Goal: Use online tool/utility: Use online tool/utility

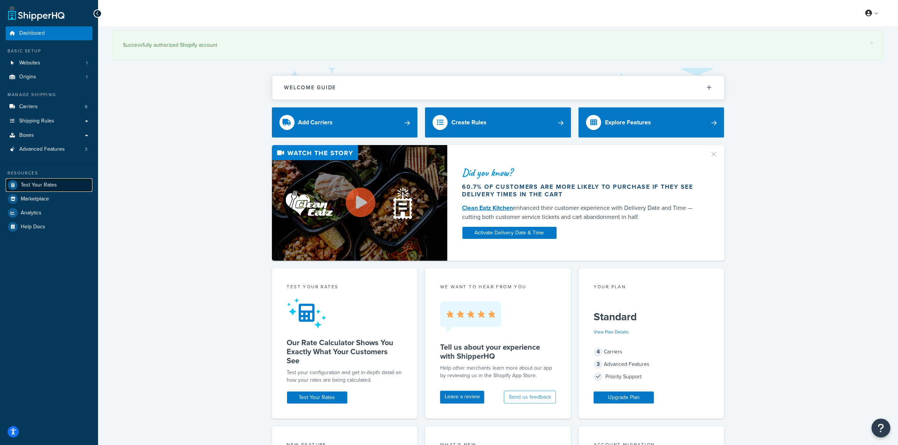
click at [38, 152] on span "Test Your Rates" at bounding box center [39, 185] width 36 height 6
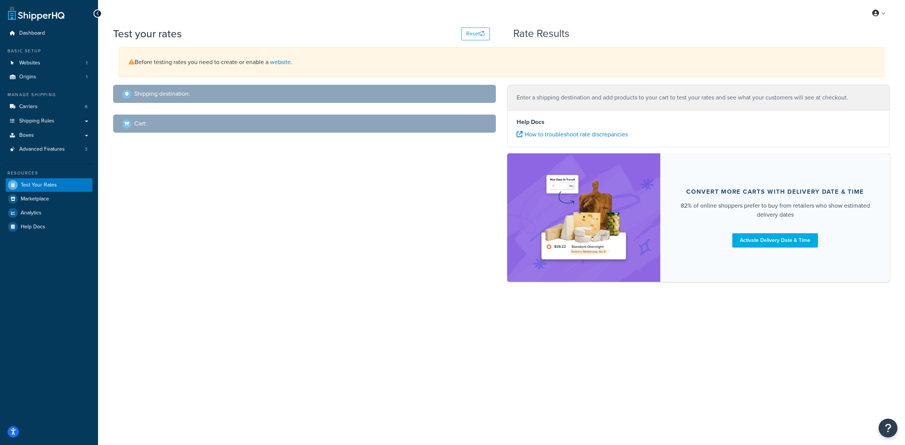
select select "[GEOGRAPHIC_DATA]"
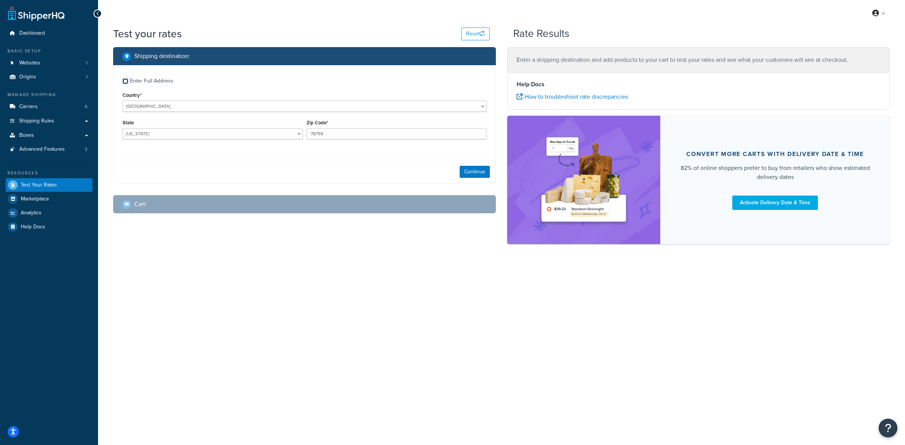
click at [125, 82] on input "Enter Full Address" at bounding box center [126, 81] width 6 height 6
checkbox input "true"
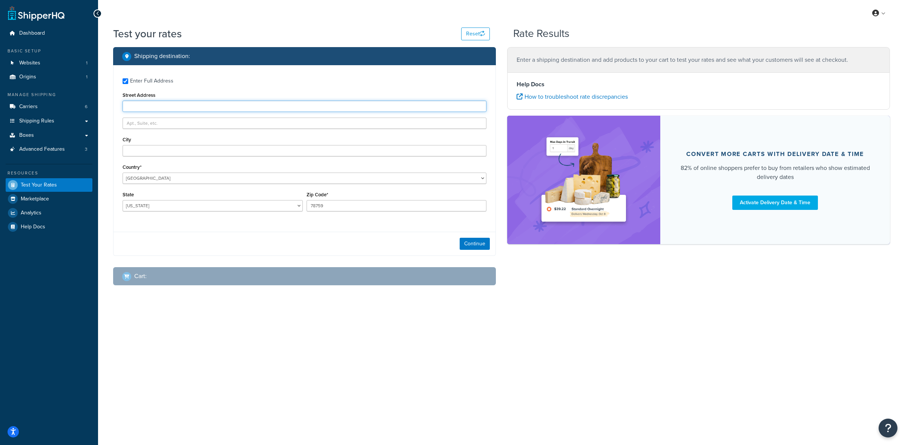
paste input "[STREET_ADDRESS]"
type input "[STREET_ADDRESS]"
paste input "Greenbrier"
type input "Greenbrier"
click at [162, 152] on select "[US_STATE] [US_STATE] [US_STATE] [US_STATE] [US_STATE] Armed Forces Americas Ar…" at bounding box center [213, 205] width 180 height 11
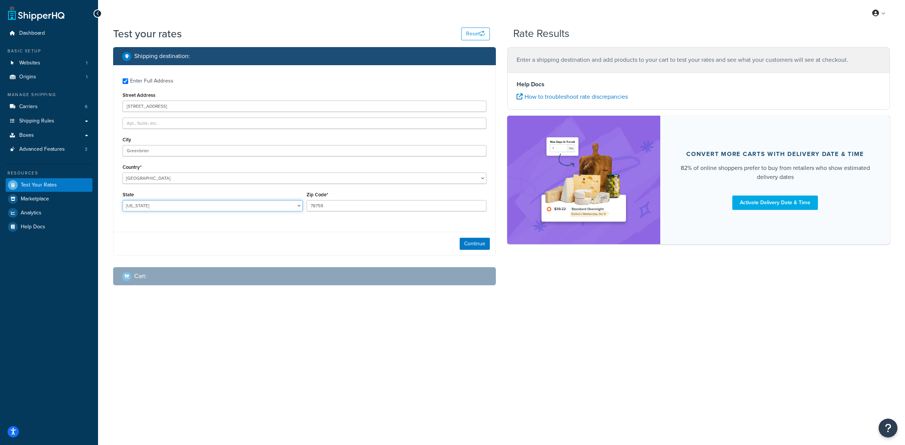
select select "TN"
click at [123, 152] on select "[US_STATE] [US_STATE] [US_STATE] [US_STATE] [US_STATE] Armed Forces Americas Ar…" at bounding box center [213, 205] width 180 height 11
click at [350, 152] on input "78759" at bounding box center [397, 205] width 180 height 11
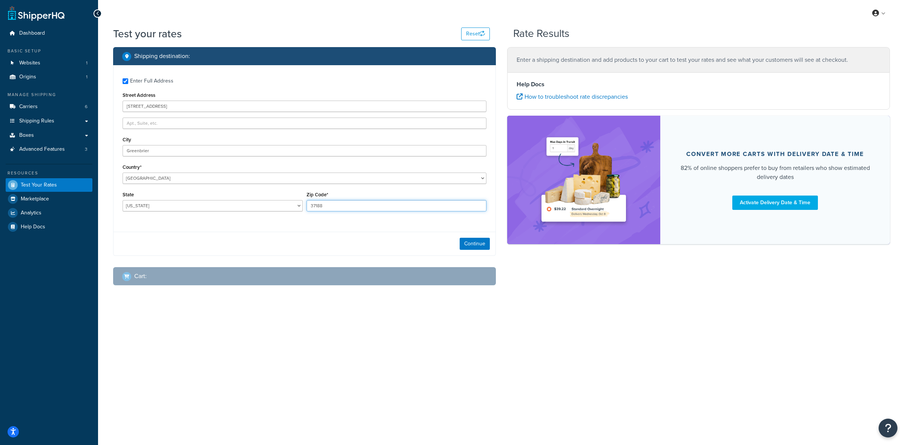
type input "37188"
click at [350, 152] on div "Enter Full Address Street Address [STREET_ADDRESS] [GEOGRAPHIC_DATA] [GEOGRAPHI…" at bounding box center [304, 160] width 383 height 191
click at [350, 152] on button "Continue" at bounding box center [475, 244] width 30 height 12
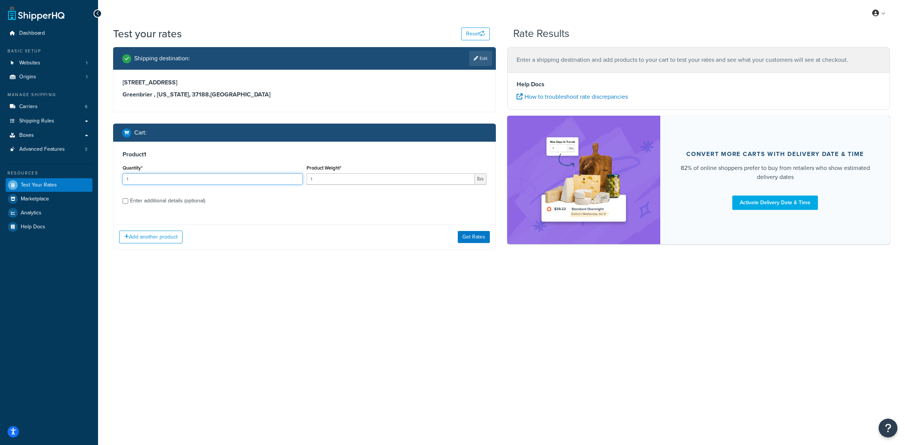
click at [196, 152] on input "1" at bounding box center [213, 179] width 180 height 11
type input "12"
click at [350, 152] on input "1" at bounding box center [391, 179] width 169 height 11
type input "1.75"
click at [124, 152] on input "Enter additional details (optional)" at bounding box center [126, 201] width 6 height 6
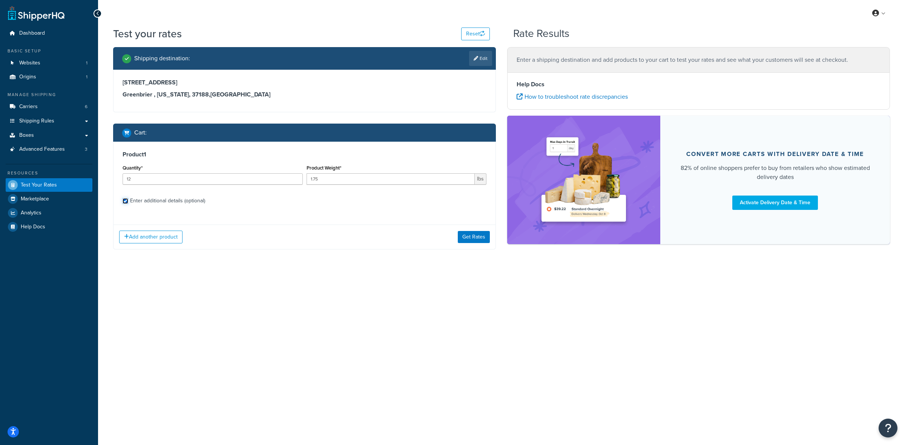
checkbox input "true"
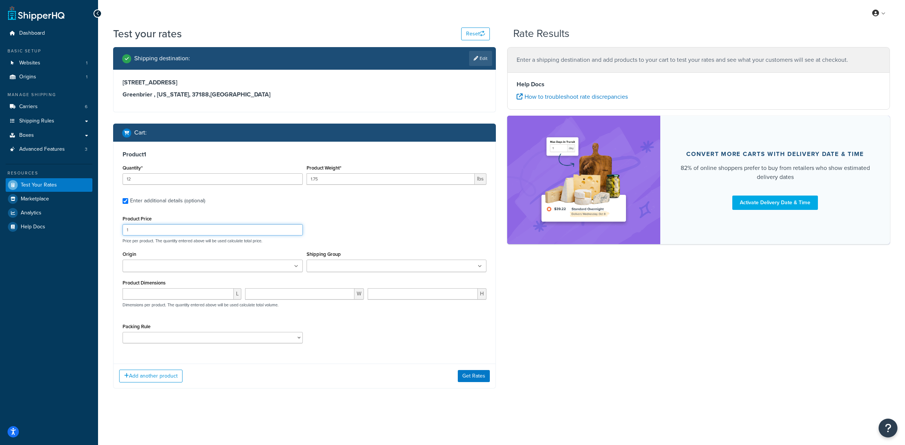
click at [169, 152] on input "1" at bounding box center [213, 229] width 180 height 11
type input "21"
click at [178, 152] on input "Origin" at bounding box center [158, 267] width 67 height 8
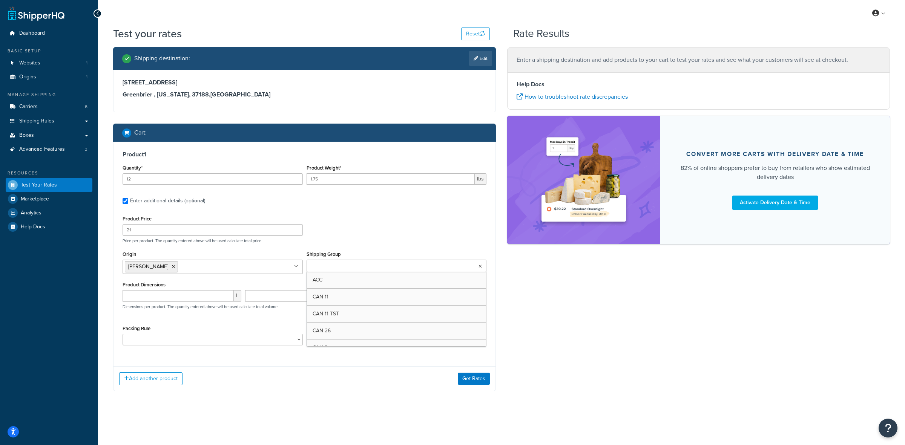
click at [350, 152] on ul at bounding box center [397, 266] width 180 height 12
click at [223, 152] on div "L W H Dimensions per product. The quantity entered above will be used calculate…" at bounding box center [305, 304] width 368 height 28
click at [193, 152] on select "ACC-CCK ACC-LIN-CER/HANG ACC-NAIL BRUSH CAN-11 CAN-11-TST CAN-26 CAN-3 DIF-KIT …" at bounding box center [213, 339] width 180 height 11
select select "77343"
click at [123, 152] on select "ACC-CCK ACC-LIN-CER/HANG ACC-NAIL BRUSH CAN-11 CAN-11-TST CAN-26 CAN-3 DIF-KIT …" at bounding box center [213, 339] width 180 height 11
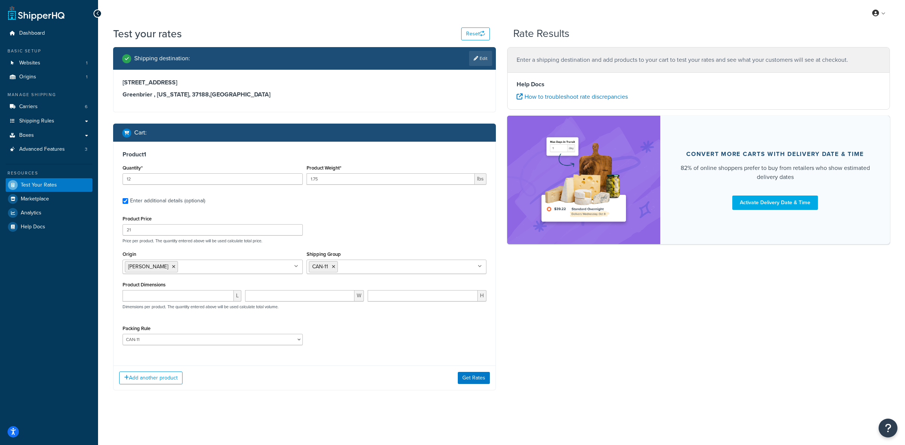
click at [342, 152] on div "Product Price 21 Price per product. The quantity entered above will be used cal…" at bounding box center [305, 282] width 364 height 137
click at [156, 152] on button "Add another product" at bounding box center [150, 378] width 63 height 13
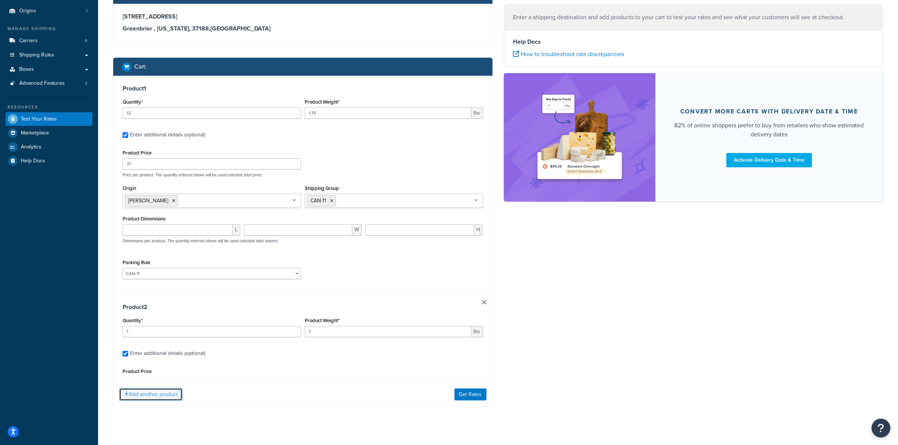
scroll to position [76, 0]
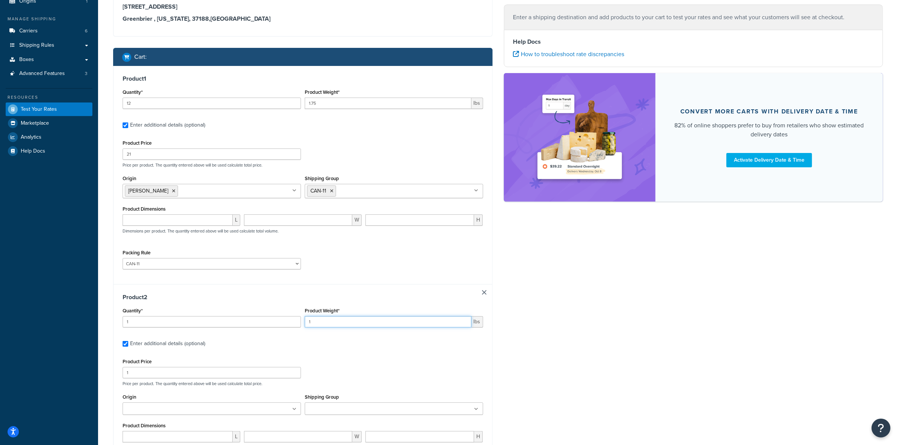
click at [350, 152] on input "1" at bounding box center [388, 321] width 167 height 11
type input "1.5"
click at [220, 152] on input "1" at bounding box center [212, 372] width 178 height 11
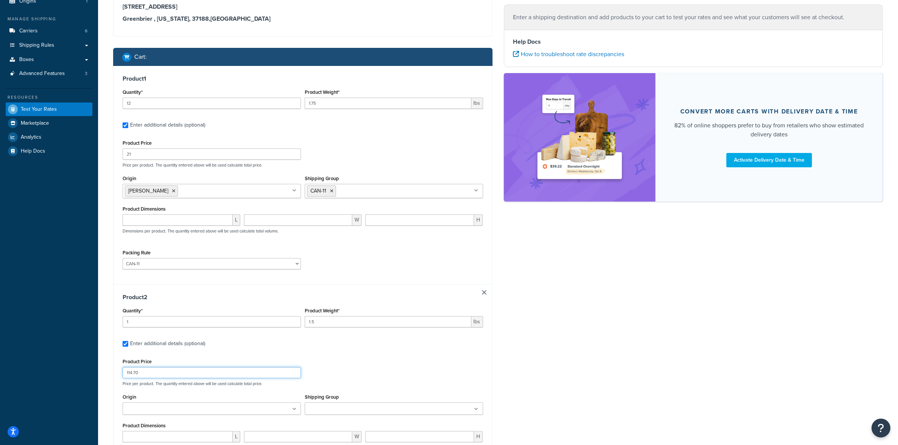
click at [180, 152] on input "114.70" at bounding box center [212, 372] width 178 height 11
type input "14.70"
click at [164, 152] on ul at bounding box center [212, 409] width 178 height 12
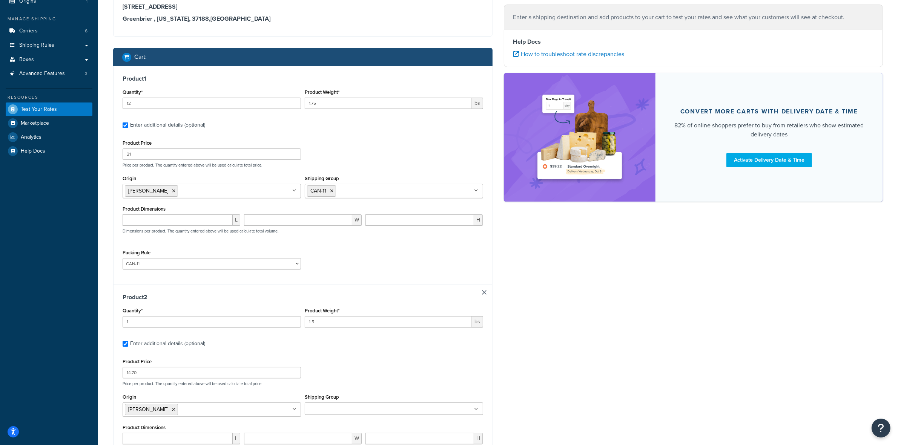
drag, startPoint x: 155, startPoint y: 425, endPoint x: 283, endPoint y: 413, distance: 129.2
click at [350, 152] on input "Shipping Group" at bounding box center [340, 409] width 67 height 8
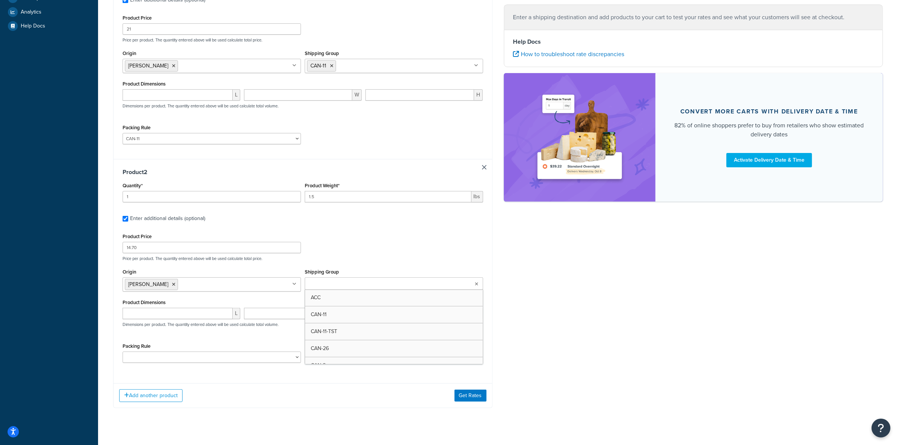
scroll to position [215, 0]
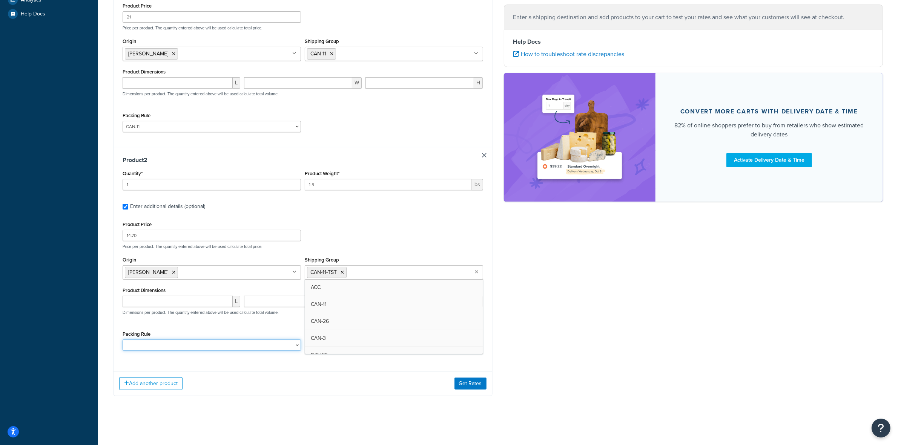
click at [263, 152] on select "ACC-CCK ACC-LIN-CER/HANG ACC-NAIL BRUSH CAN-11 CAN-11-TST CAN-26 CAN-3 DIF-KIT …" at bounding box center [212, 345] width 178 height 11
select select "81543"
click at [123, 152] on select "ACC-CCK ACC-LIN-CER/HANG ACC-NAIL BRUSH CAN-11 CAN-11-TST CAN-26 CAN-3 DIF-KIT …" at bounding box center [212, 345] width 178 height 11
click at [344, 152] on div "Packing Rule ACC-CCK ACC-LIN-CER/HANG ACC-NAIL BRUSH CAN-11 CAN-11-TST CAN-26 C…" at bounding box center [303, 343] width 364 height 28
click at [143, 152] on button "Add another product" at bounding box center [150, 384] width 63 height 13
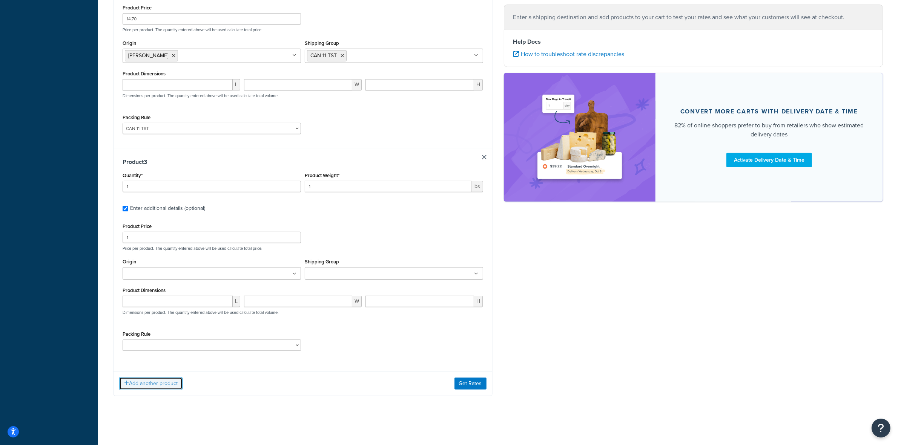
scroll to position [433, 0]
click at [189, 152] on input "1" at bounding box center [212, 186] width 178 height 11
type input "12"
click at [344, 152] on input "1" at bounding box center [388, 186] width 167 height 11
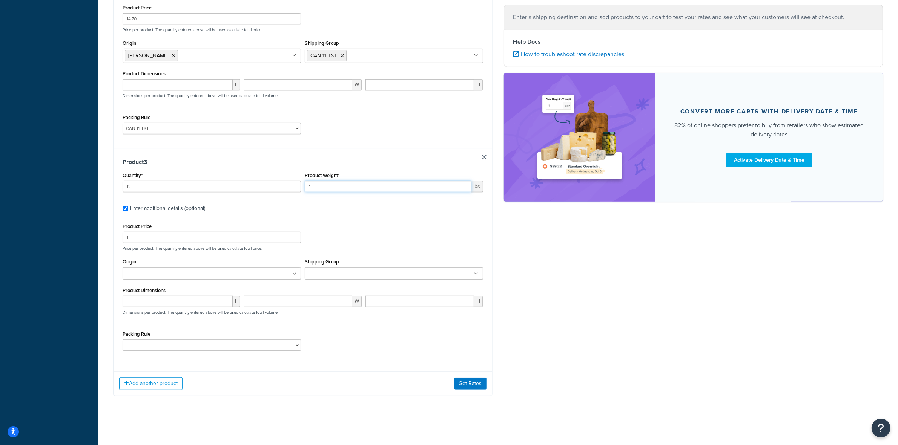
click at [344, 152] on input "1" at bounding box center [388, 186] width 167 height 11
type input ".32"
click at [208, 152] on div "Product Price 1" at bounding box center [212, 232] width 178 height 22
click at [206, 152] on input "1" at bounding box center [212, 237] width 178 height 11
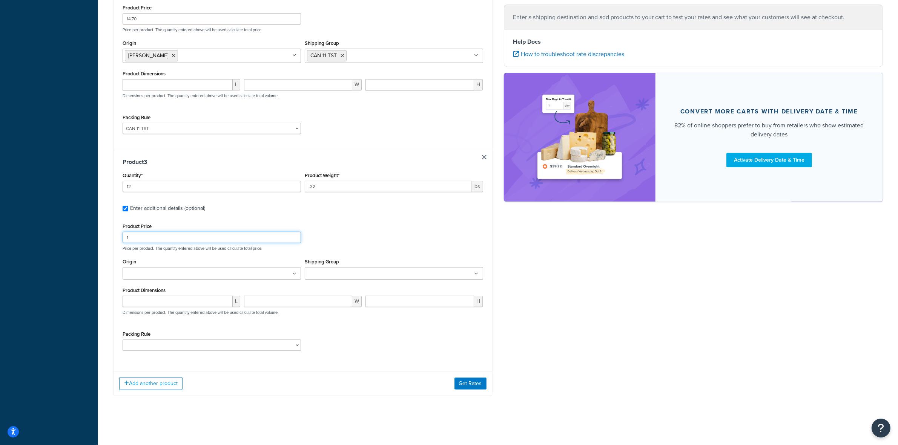
click at [206, 152] on input "1" at bounding box center [212, 237] width 178 height 11
type input "10"
click at [256, 152] on ul at bounding box center [212, 273] width 178 height 12
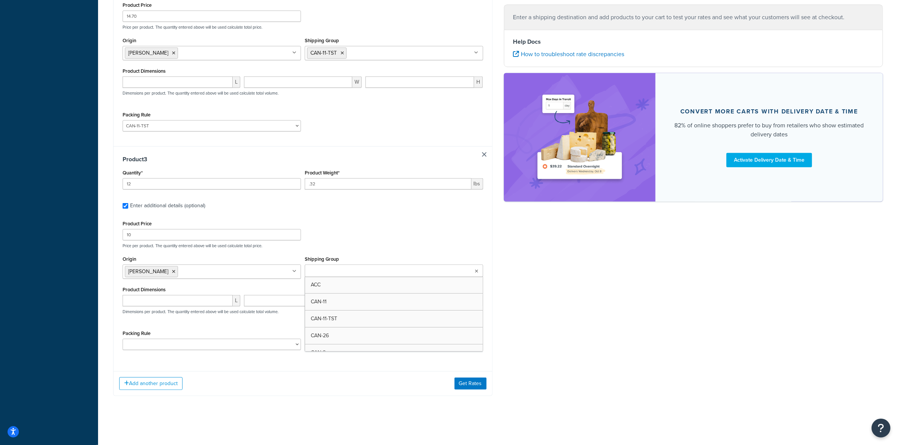
click at [350, 152] on ul at bounding box center [394, 271] width 178 height 12
click at [268, 152] on div "Product Price 10 Price per product. The quantity entered above will be used cal…" at bounding box center [303, 288] width 361 height 137
click at [297, 152] on select "ACC-CCK ACC-LIN-CER/HANG ACC-NAIL BRUSH CAN-11 CAN-11-TST CAN-26 CAN-3 DIF-KIT …" at bounding box center [212, 345] width 178 height 11
select select "77343"
click at [123, 152] on select "ACC-CCK ACC-LIN-CER/HANG ACC-NAIL BRUSH CAN-11 CAN-11-TST CAN-26 CAN-3 DIF-KIT …" at bounding box center [212, 345] width 178 height 11
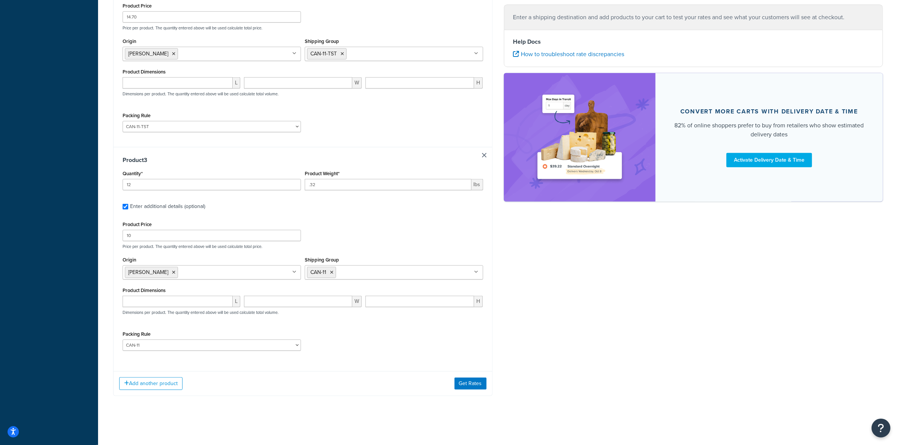
click at [350, 152] on div "Product Price 10 Price per product. The quantity entered above will be used cal…" at bounding box center [303, 288] width 361 height 137
click at [350, 152] on button "Get Rates" at bounding box center [471, 384] width 32 height 12
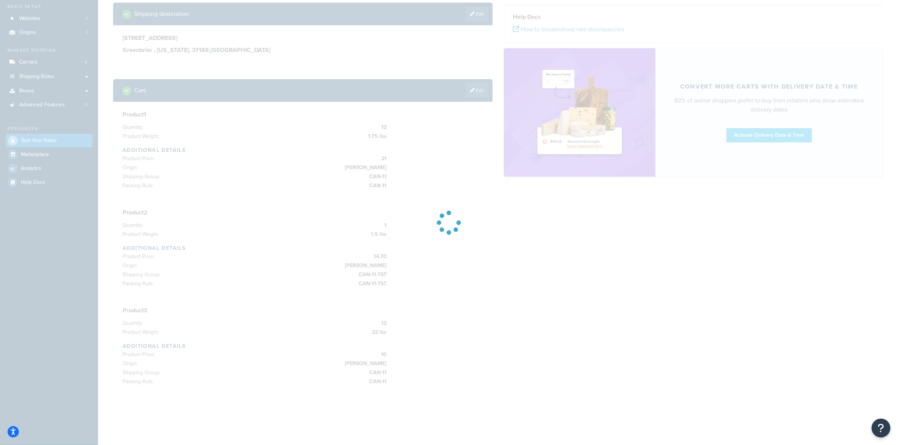
scroll to position [44, 0]
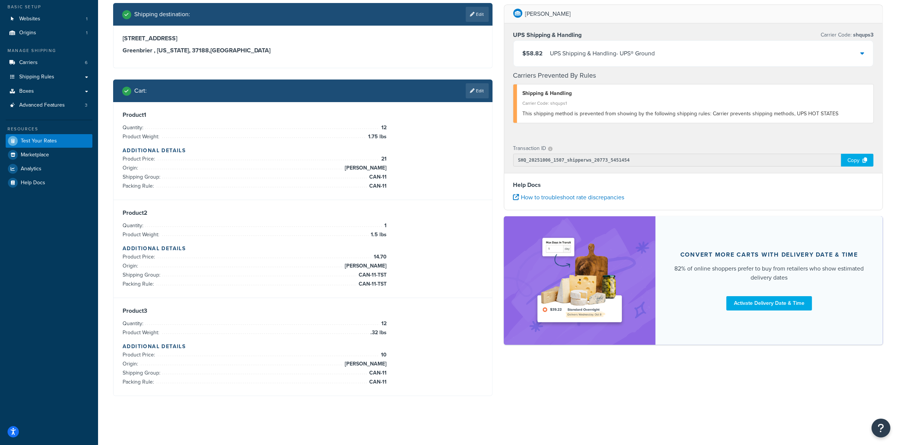
click at [350, 45] on div "$58.82 UPS Shipping & Handling - UPS® Ground" at bounding box center [694, 54] width 360 height 26
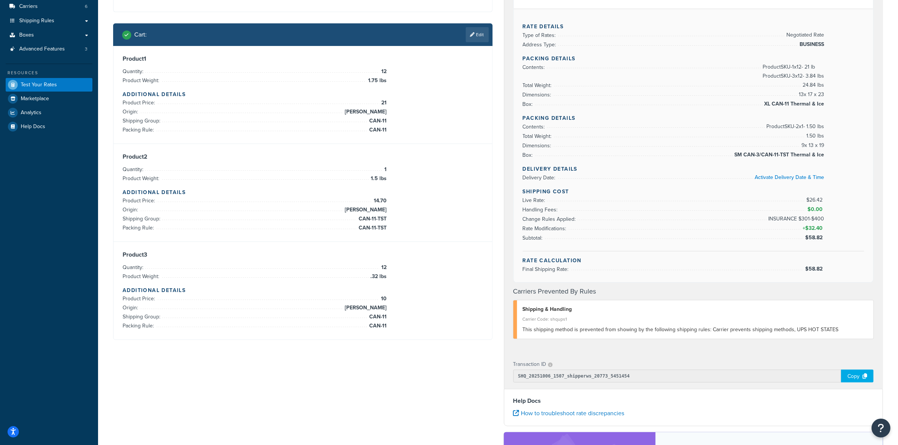
scroll to position [75, 0]
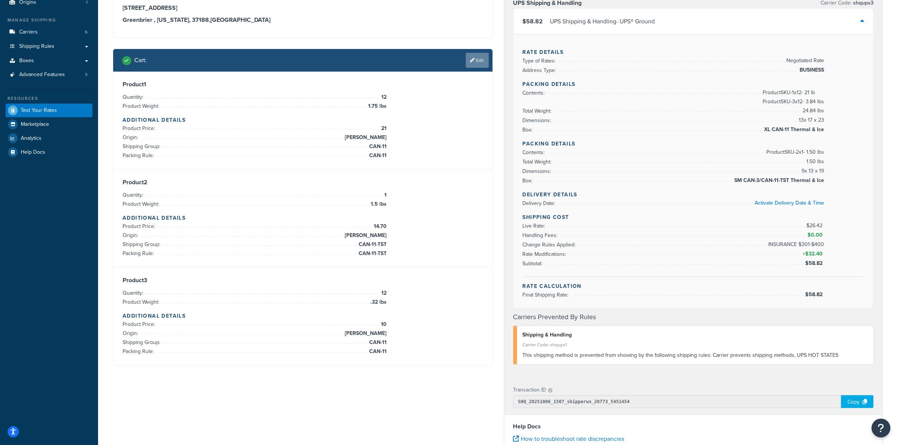
click at [350, 60] on link "Edit" at bounding box center [477, 60] width 23 height 15
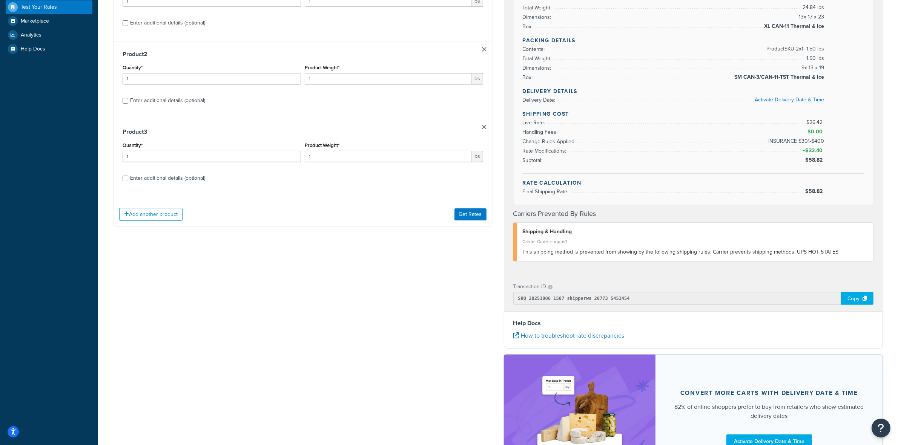
scroll to position [169, 0]
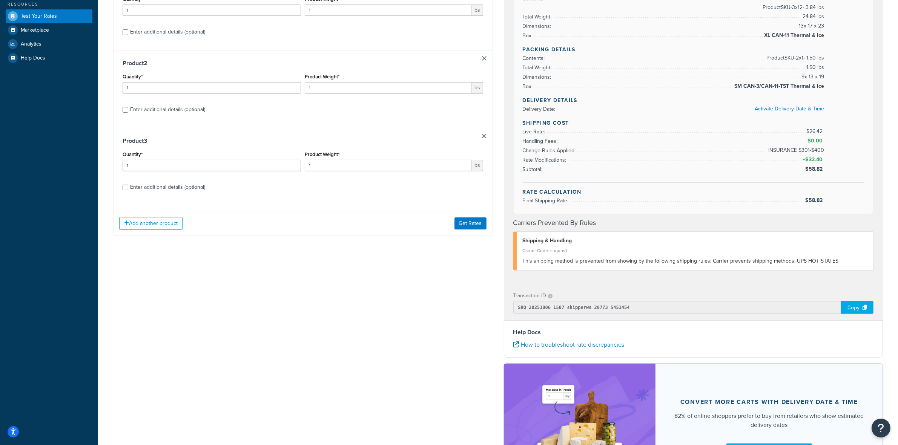
click at [138, 152] on div "Enter additional details (optional)" at bounding box center [167, 187] width 75 height 11
click at [128, 152] on input "Enter additional details (optional)" at bounding box center [126, 188] width 6 height 6
checkbox input "true"
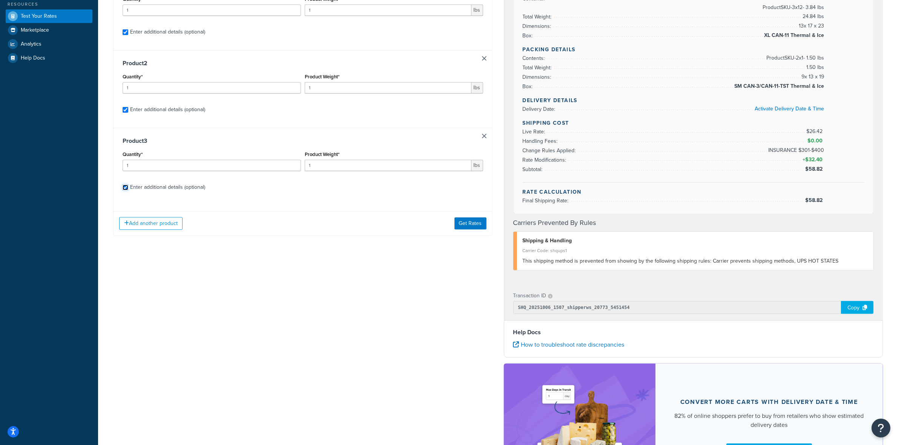
select select "77343"
select select "81543"
select select "77343"
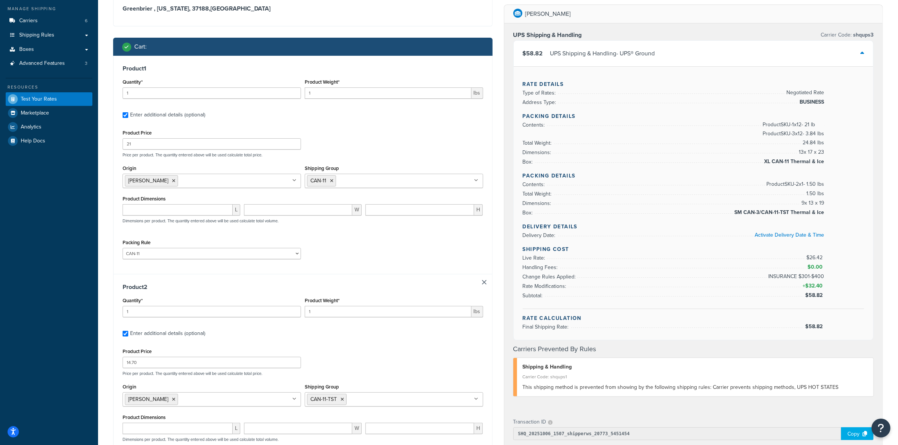
scroll to position [57, 0]
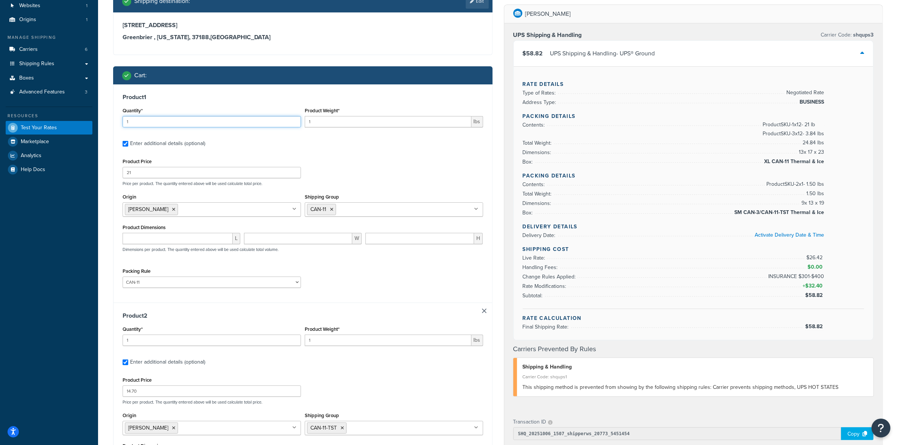
click at [181, 119] on input "1" at bounding box center [212, 121] width 178 height 11
type input "12"
click at [350, 121] on input "1" at bounding box center [388, 121] width 167 height 11
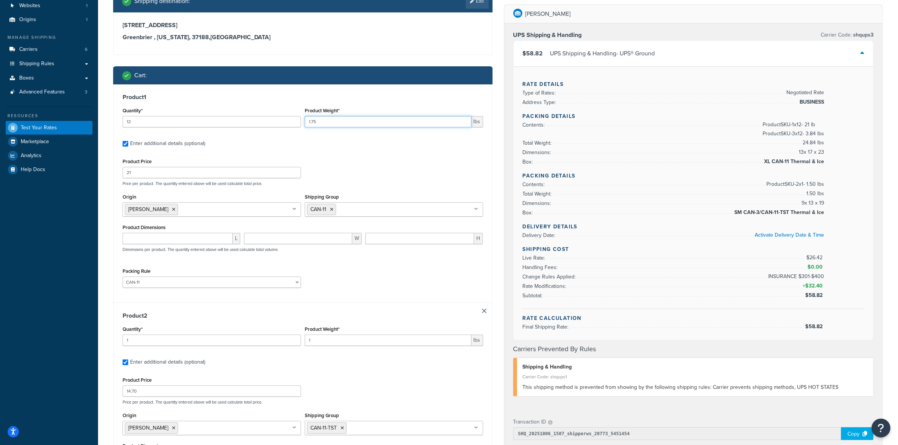
type input "1.75"
click at [155, 152] on input "1" at bounding box center [212, 340] width 178 height 11
click at [324, 152] on input "1" at bounding box center [388, 340] width 167 height 11
type input "1.5"
click at [219, 152] on label "Enter additional details (optional)" at bounding box center [306, 362] width 353 height 12
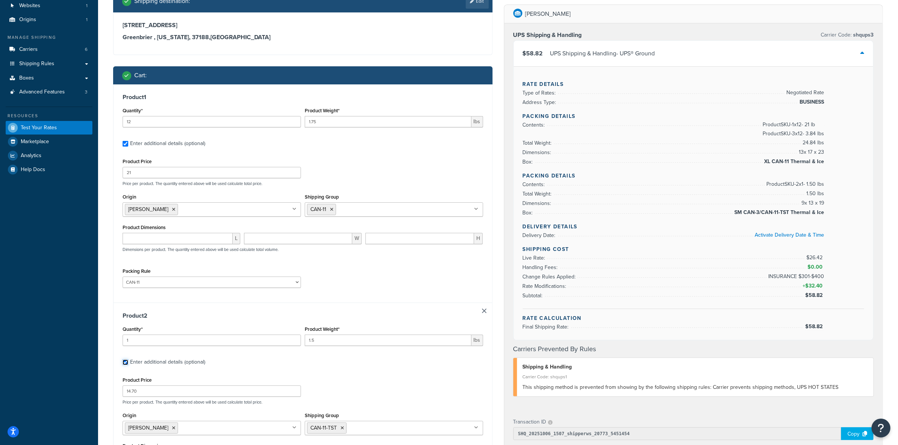
click at [128, 152] on input "Enter additional details (optional)" at bounding box center [126, 363] width 6 height 6
checkbox input "false"
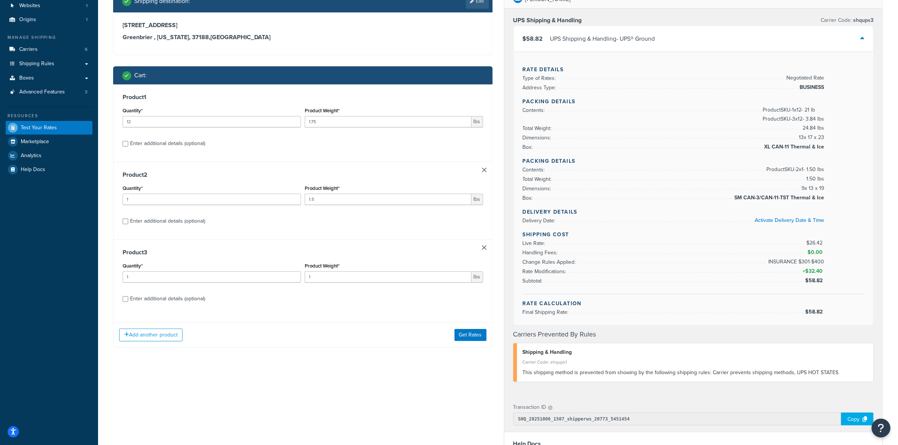
click at [219, 152] on div "Shipping destination : Edit [STREET_ADDRESS][US_STATE] Cart : Product 1 Quantit…" at bounding box center [302, 174] width 391 height 369
click at [132, 144] on div "Enter additional details (optional)" at bounding box center [167, 143] width 75 height 11
click at [128, 144] on input "Enter additional details (optional)" at bounding box center [126, 144] width 6 height 6
checkbox input "true"
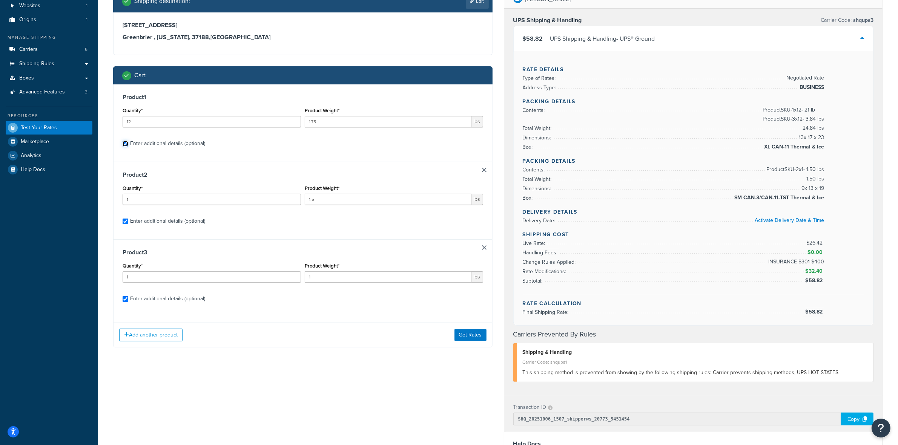
checkbox input "true"
select select "77343"
select select "81543"
select select "77343"
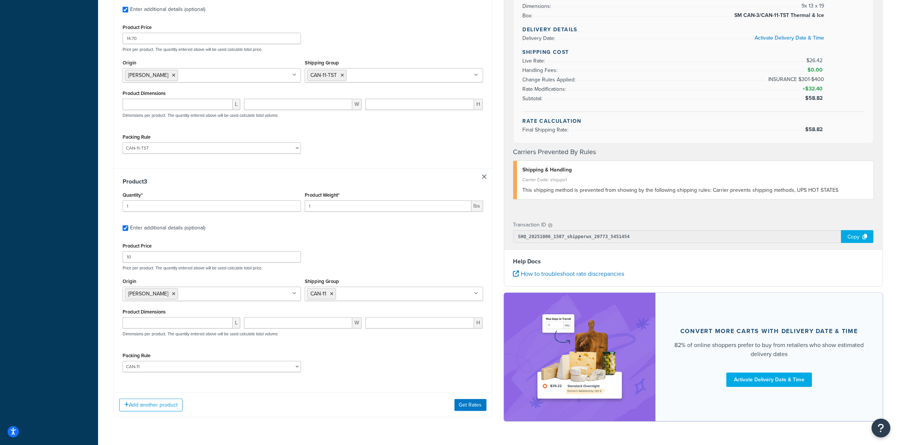
scroll to position [435, 0]
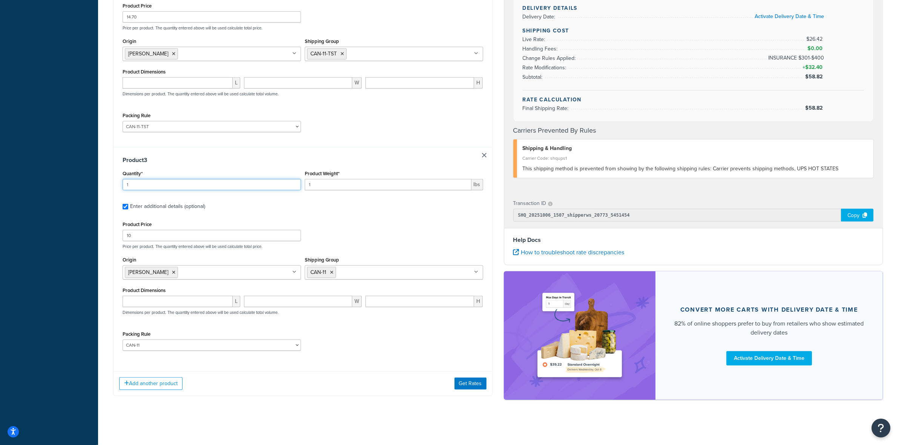
click at [153, 152] on input "1" at bounding box center [212, 184] width 178 height 11
type input "6"
click at [342, 152] on input "1" at bounding box center [388, 184] width 167 height 11
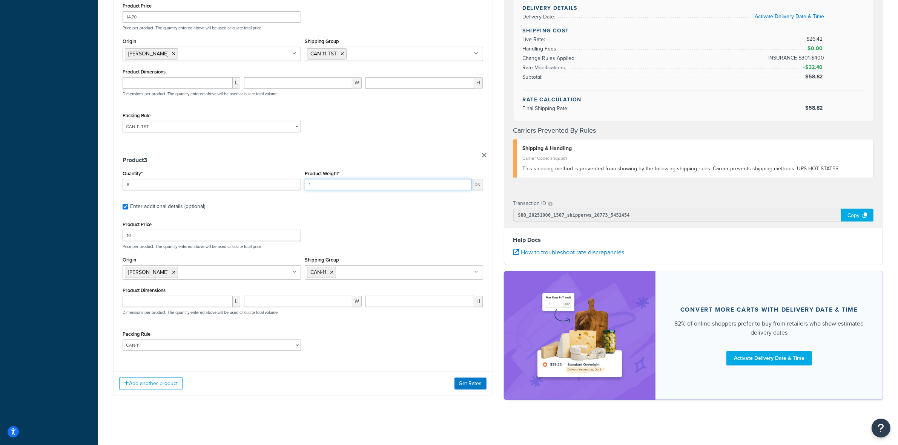
click at [342, 152] on input "1" at bounding box center [388, 184] width 167 height 11
type input ".64"
click at [350, 152] on button "Get Rates" at bounding box center [471, 384] width 32 height 12
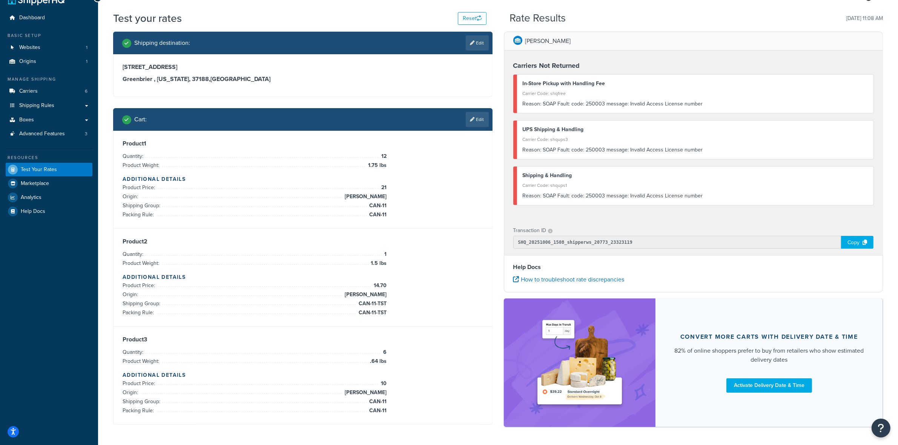
scroll to position [0, 0]
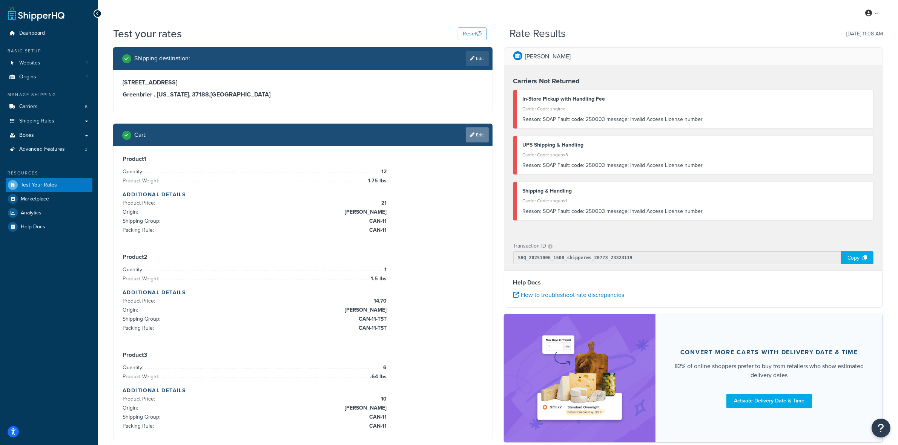
click at [350, 135] on link "Edit" at bounding box center [477, 134] width 23 height 15
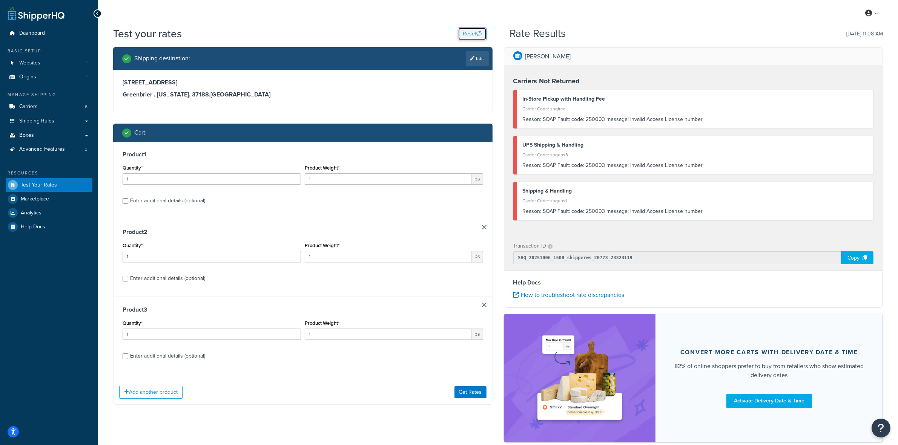
click at [350, 34] on icon "button" at bounding box center [478, 33] width 5 height 5
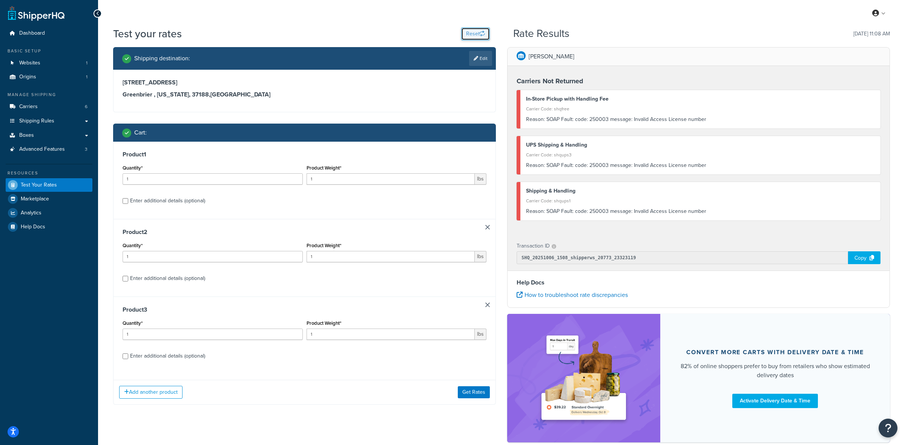
select select "[GEOGRAPHIC_DATA]"
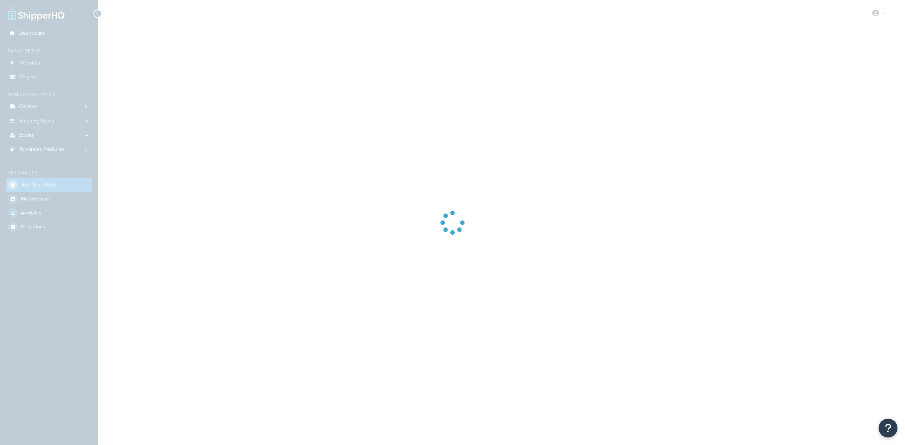
select select "[GEOGRAPHIC_DATA]"
